Goal: Navigation & Orientation: Find specific page/section

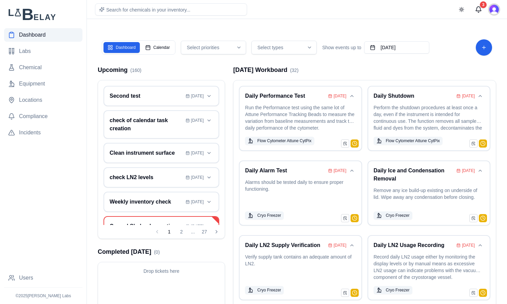
click at [493, 7] on img "Open user button" at bounding box center [493, 9] width 9 height 9
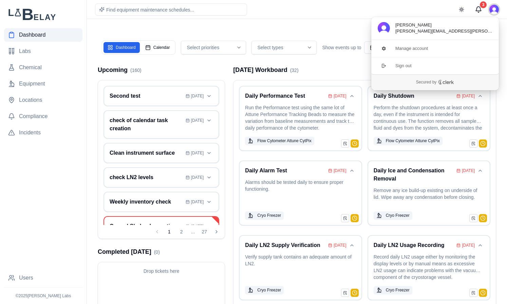
click at [493, 7] on img "Close user button" at bounding box center [493, 9] width 9 height 9
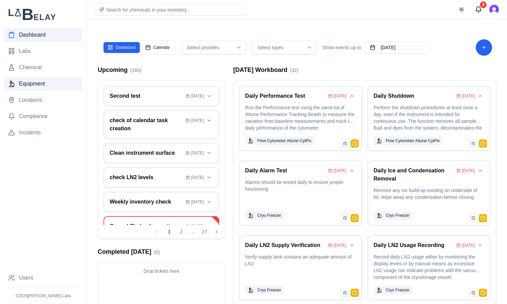
click at [34, 84] on span "Equipment" at bounding box center [32, 84] width 26 height 8
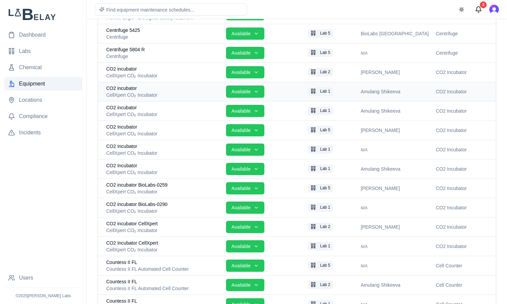
scroll to position [341, 0]
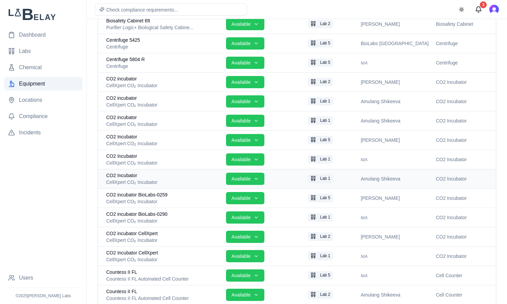
click at [173, 178] on div "CO2 Incubator" at bounding box center [163, 175] width 114 height 7
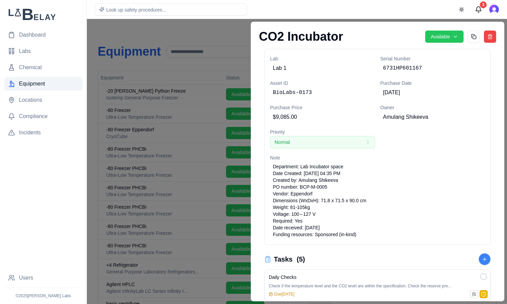
click at [180, 27] on div at bounding box center [253, 161] width 507 height 285
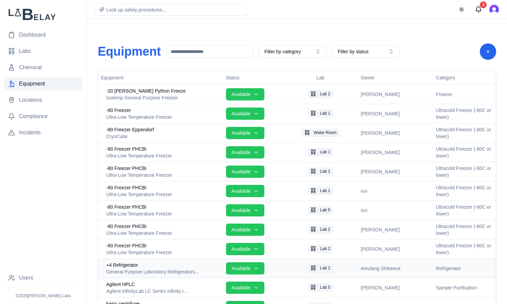
click at [186, 269] on div "General Purpose Laboratory Refrigerators..." at bounding box center [163, 271] width 114 height 7
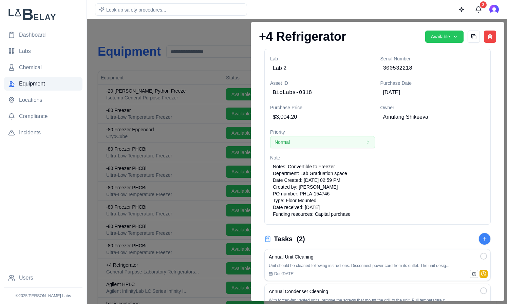
click at [174, 231] on div at bounding box center [253, 161] width 507 height 285
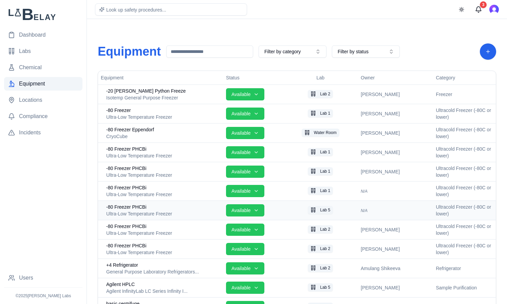
click at [183, 212] on div "Ultra-Low Temperature Freezer" at bounding box center [163, 213] width 114 height 7
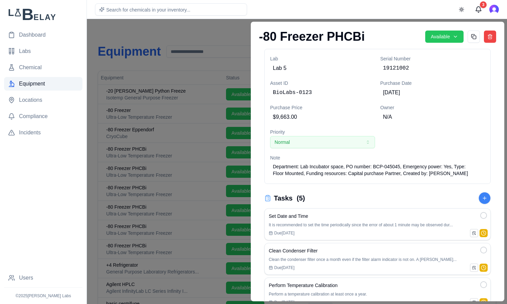
click at [227, 31] on div at bounding box center [253, 161] width 507 height 285
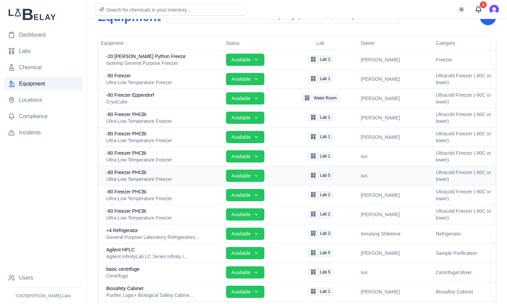
scroll to position [41, 0]
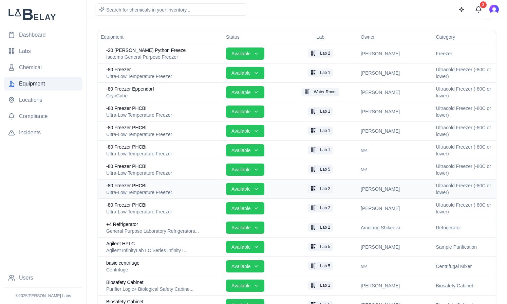
click at [156, 187] on div "-80 Freezer PHCBi" at bounding box center [163, 185] width 114 height 7
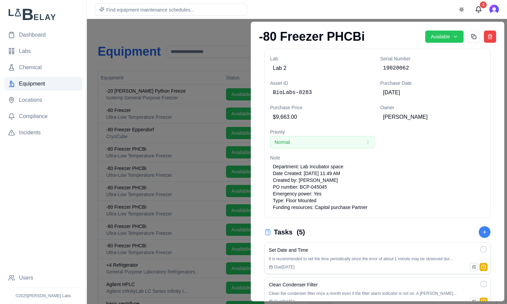
click at [200, 27] on div at bounding box center [253, 161] width 507 height 285
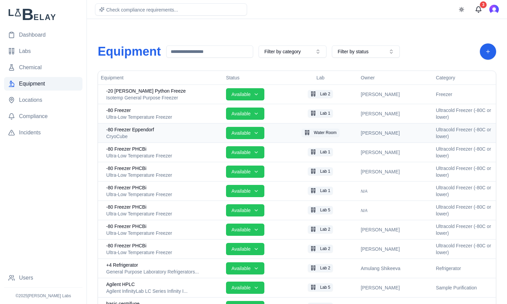
click at [169, 130] on div "-80 Freezer Eppendorf" at bounding box center [163, 129] width 114 height 7
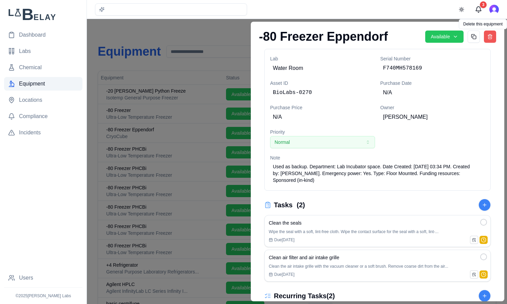
click at [485, 35] on button "Delete equipment" at bounding box center [490, 37] width 12 height 12
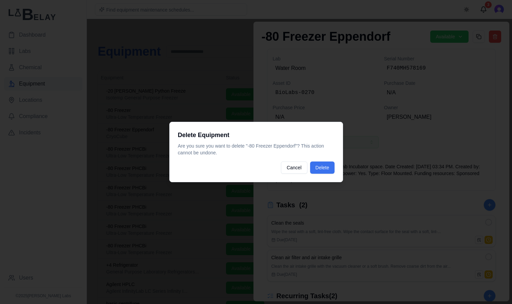
click at [329, 168] on button "Delete" at bounding box center [322, 167] width 24 height 12
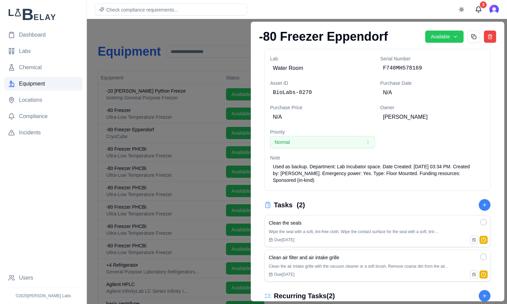
click at [214, 31] on div at bounding box center [253, 161] width 507 height 285
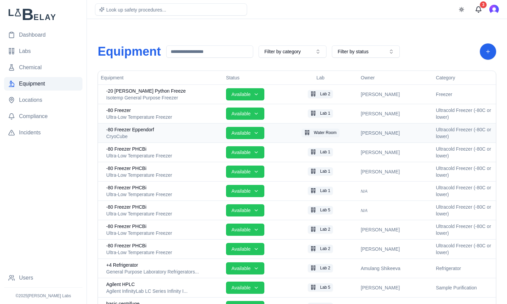
click at [169, 137] on div "CryoCube" at bounding box center [163, 136] width 114 height 7
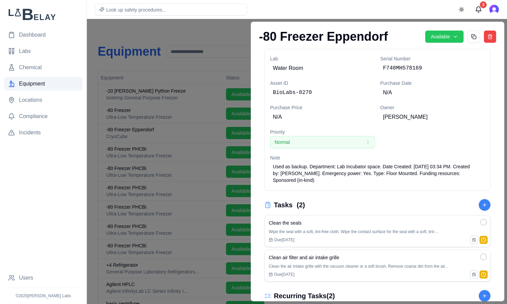
click at [224, 29] on div at bounding box center [253, 161] width 507 height 285
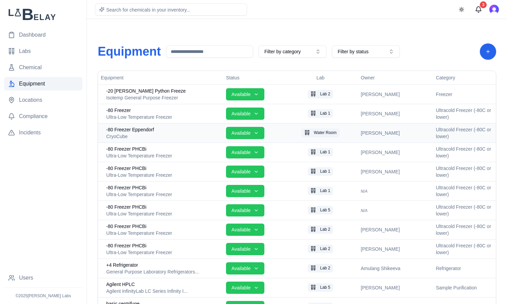
click at [164, 133] on div "CryoCube" at bounding box center [163, 136] width 114 height 7
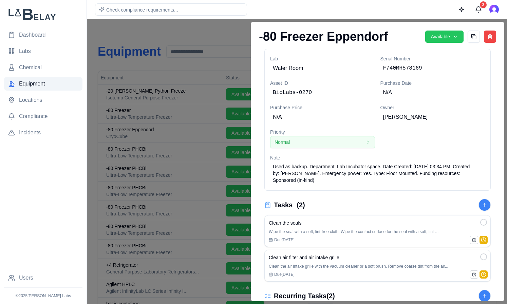
click at [179, 32] on div at bounding box center [253, 161] width 507 height 285
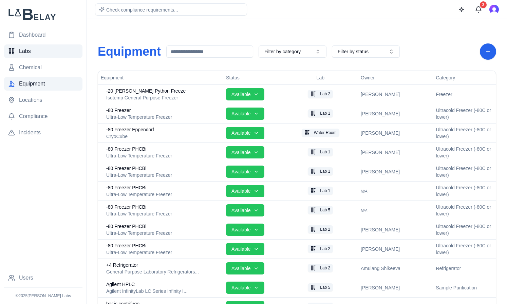
click at [25, 55] on span "Labs" at bounding box center [25, 51] width 12 height 8
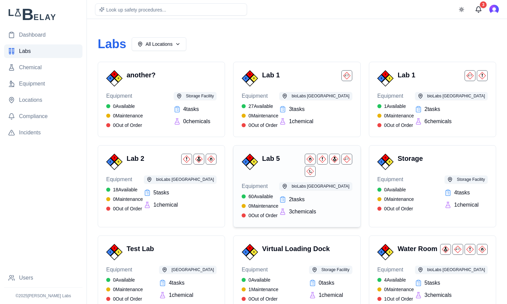
scroll to position [4, 0]
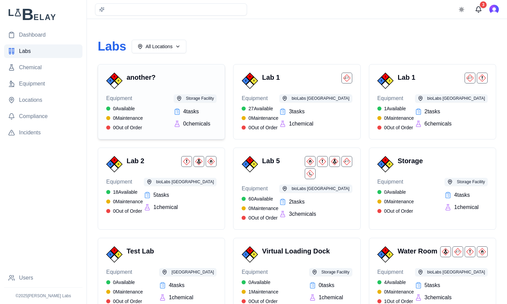
click at [164, 75] on h3 "another?" at bounding box center [169, 77] width 87 height 9
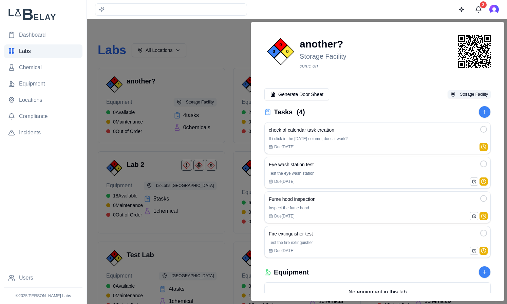
click at [209, 37] on div at bounding box center [253, 161] width 507 height 285
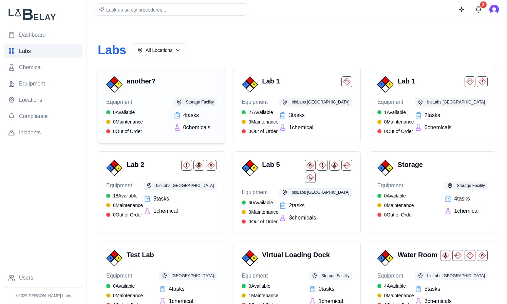
click at [185, 85] on h3 "another?" at bounding box center [169, 80] width 87 height 9
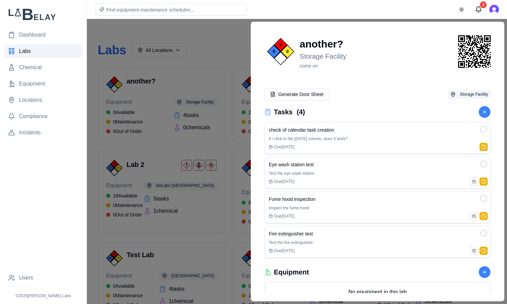
click at [215, 36] on div at bounding box center [253, 161] width 507 height 285
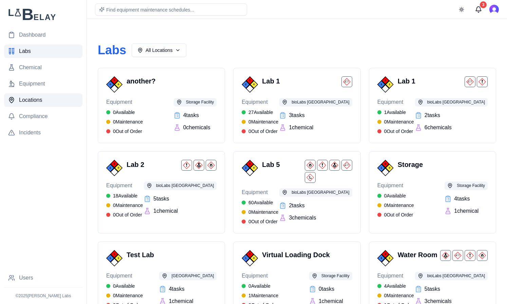
click at [34, 103] on span "Locations" at bounding box center [30, 100] width 23 height 8
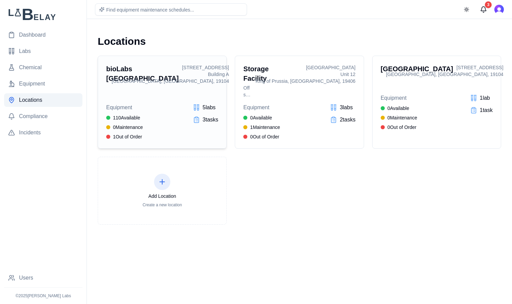
click at [106, 70] on h3 "bioLabs [GEOGRAPHIC_DATA]" at bounding box center [106, 73] width 0 height 19
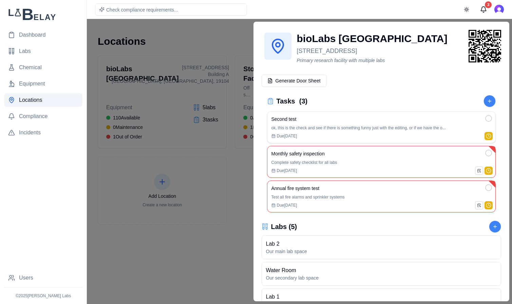
click at [188, 33] on div at bounding box center [256, 161] width 512 height 285
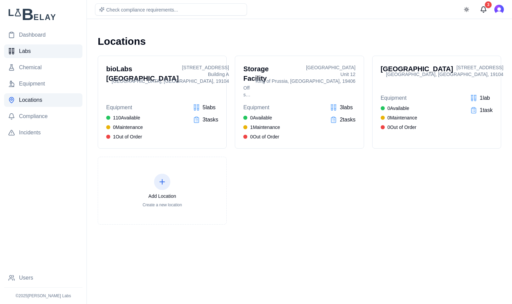
click at [37, 51] on link "Labs" at bounding box center [43, 51] width 78 height 14
